Goal: Task Accomplishment & Management: Manage account settings

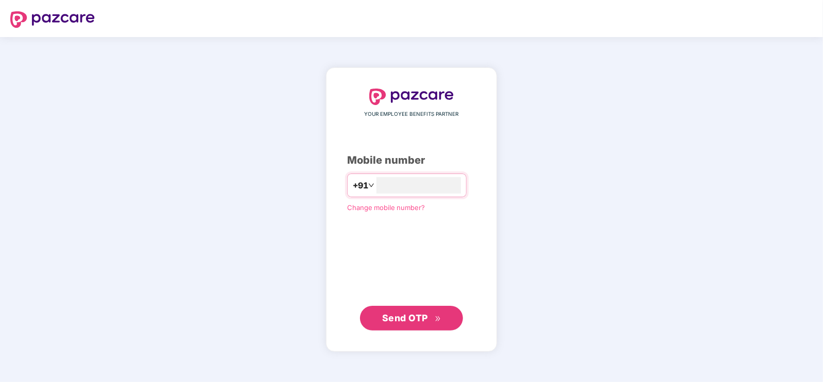
type input "**********"
click at [435, 312] on span "Send OTP" at bounding box center [411, 317] width 59 height 14
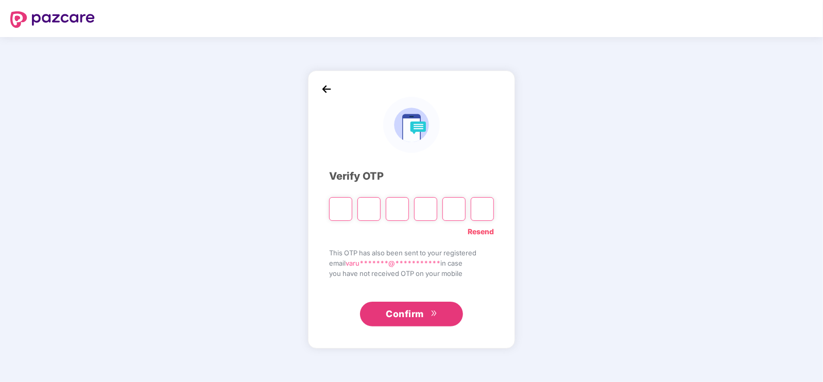
type input "*"
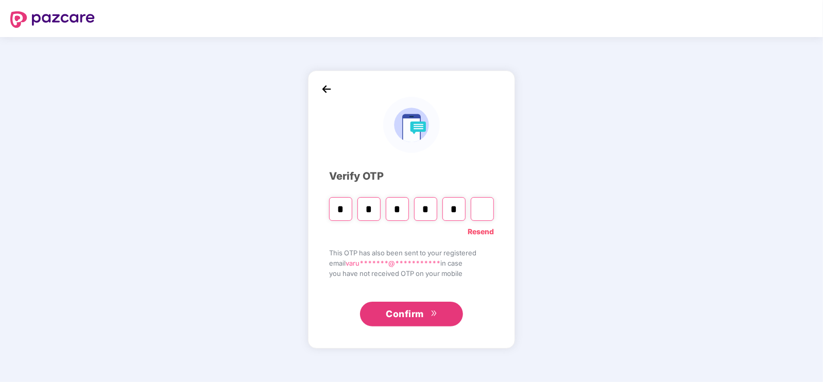
type input "*"
